Goal: Information Seeking & Learning: Learn about a topic

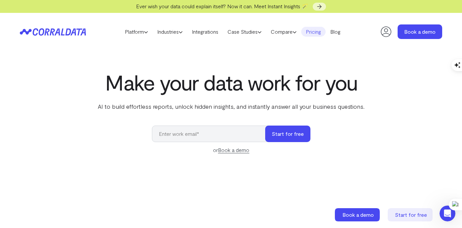
click at [314, 27] on link "Pricing" at bounding box center [313, 32] width 24 height 10
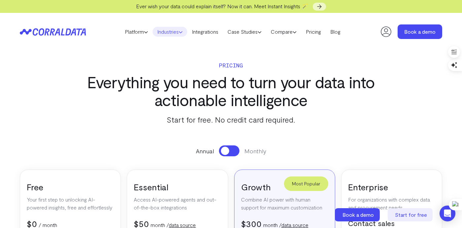
click at [174, 32] on link "Industries" at bounding box center [170, 32] width 35 height 10
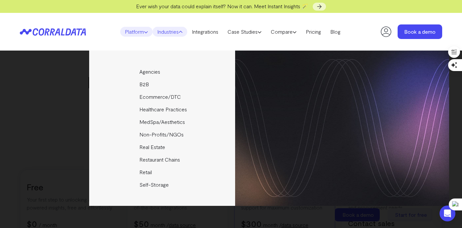
click at [133, 30] on link "Platform" at bounding box center [136, 32] width 32 height 10
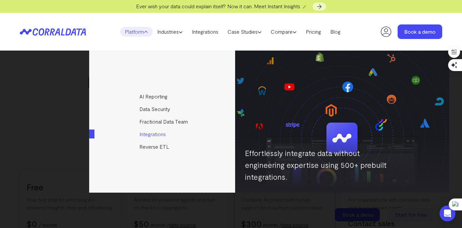
click at [163, 128] on link "Integrations" at bounding box center [162, 134] width 147 height 13
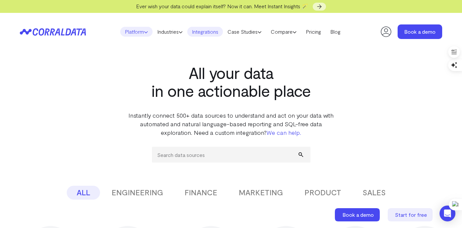
click at [136, 35] on link "Platform" at bounding box center [136, 32] width 32 height 10
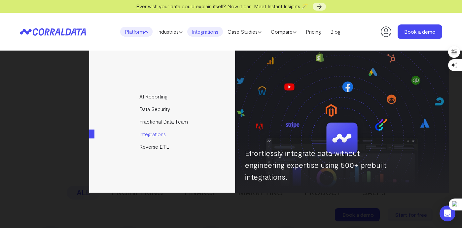
click at [155, 134] on link "Integrations" at bounding box center [162, 134] width 147 height 13
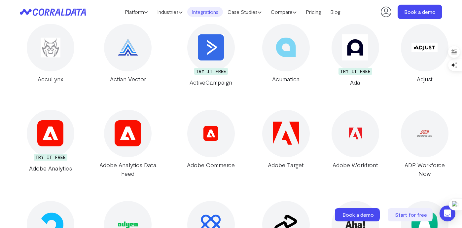
scroll to position [273, 0]
